Goal: Check status: Check status

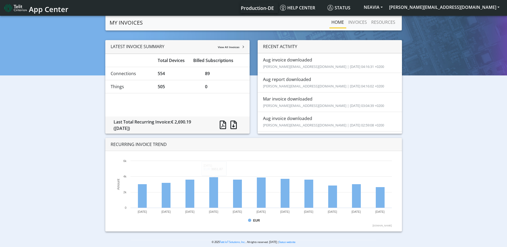
click at [55, 122] on div "LATEST INVOICE SUMMARY View All Invoices Total Devices Billed Subscriptions Con…" at bounding box center [253, 138] width 499 height 196
click at [440, 200] on div "LATEST INVOICE SUMMARY View All Invoices Total Devices Billed Subscriptions Con…" at bounding box center [253, 138] width 499 height 196
click at [386, 7] on button "NEAVIA" at bounding box center [372, 7] width 25 height 10
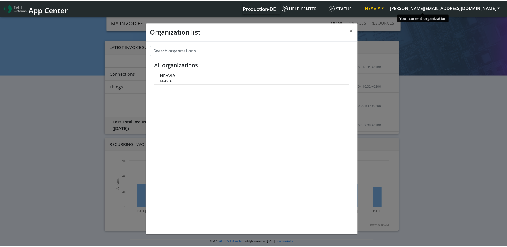
scroll to position [2, 0]
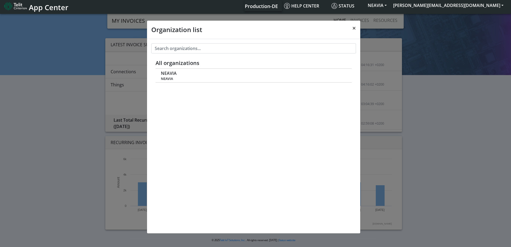
click at [353, 27] on span "×" at bounding box center [354, 28] width 4 height 9
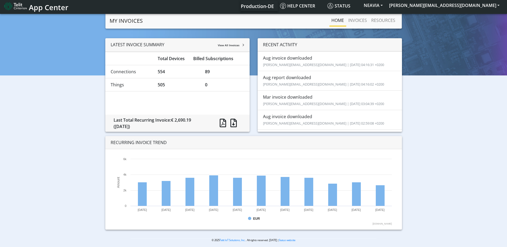
click at [30, 98] on div "LATEST INVOICE SUMMARY View All Invoices Total Devices Billed Subscriptions Con…" at bounding box center [253, 136] width 499 height 196
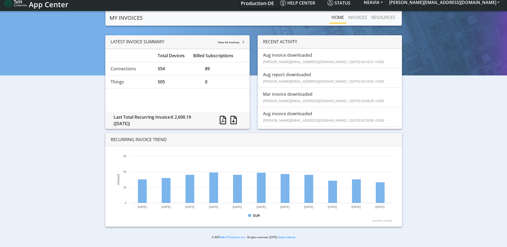
scroll to position [5, 0]
